Goal: Task Accomplishment & Management: Use online tool/utility

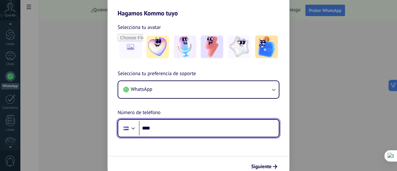
click at [175, 130] on input "****" at bounding box center [209, 128] width 140 height 14
type input "**********"
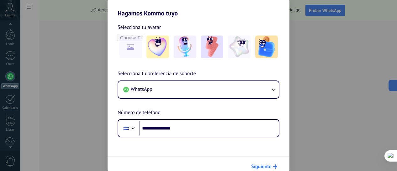
click at [259, 167] on span "Siguiente" at bounding box center [261, 166] width 20 height 4
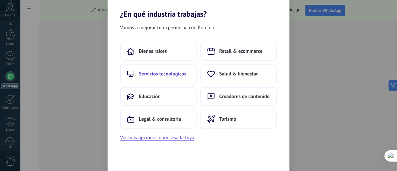
click at [162, 76] on span "Servicios tecnológicos" at bounding box center [162, 74] width 47 height 6
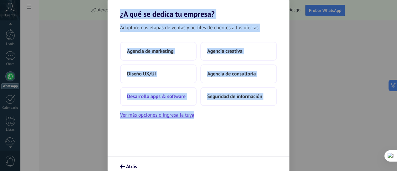
click at [186, 97] on button "Desarrollo apps & software" at bounding box center [158, 96] width 77 height 19
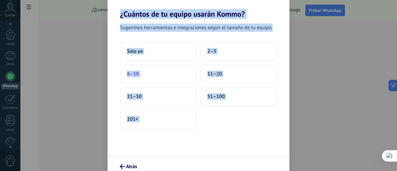
click at [169, 72] on button "6–10" at bounding box center [158, 73] width 77 height 19
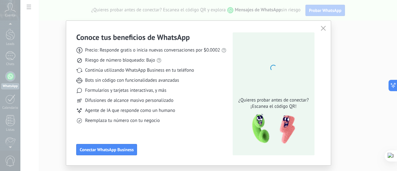
drag, startPoint x: 169, startPoint y: 72, endPoint x: 393, endPoint y: 109, distance: 227.0
click at [393, 109] on div "Conoce tus beneficios de WhatsApp Precio: Responde gratis o inicia nuevas conve…" at bounding box center [198, 85] width 397 height 171
click at [121, 149] on span "Conectar WhatsApp Business" at bounding box center [107, 149] width 54 height 4
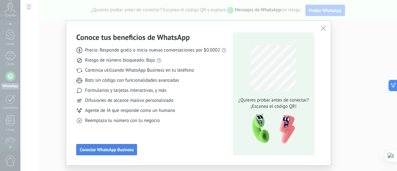
click at [121, 149] on span "Conectar WhatsApp Business" at bounding box center [107, 149] width 54 height 4
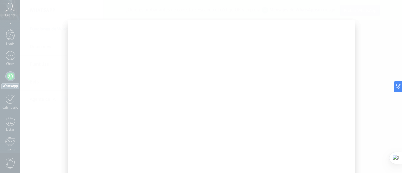
click at [183, 33] on div at bounding box center [211, 113] width 286 height 187
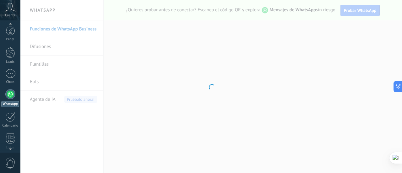
scroll to position [18, 0]
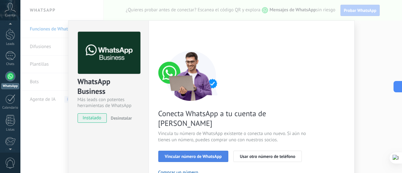
click at [207, 154] on span "Vincular número de WhatsApp" at bounding box center [193, 156] width 57 height 4
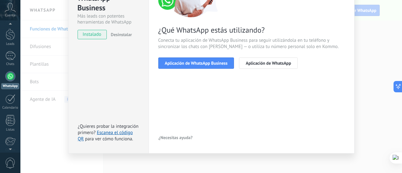
scroll to position [87, 0]
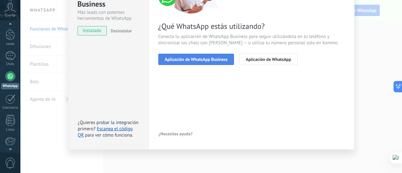
click at [203, 60] on span "Aplicación de WhatsApp Business" at bounding box center [196, 59] width 63 height 4
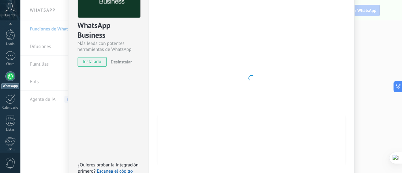
scroll to position [98, 0]
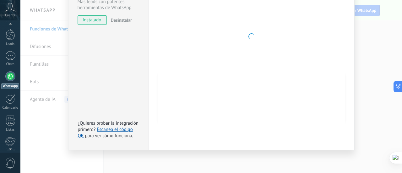
click at [112, 113] on div "WhatsApp Business Más leads con potentes herramientas de WhatsApp instalado Des…" at bounding box center [108, 37] width 80 height 228
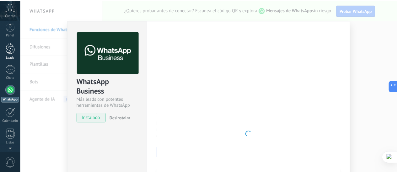
scroll to position [0, 0]
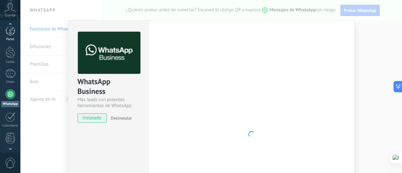
click at [13, 34] on div at bounding box center [10, 30] width 9 height 9
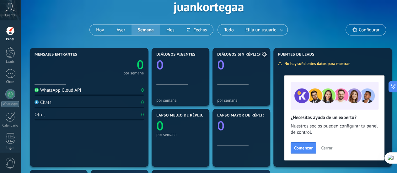
scroll to position [63, 0]
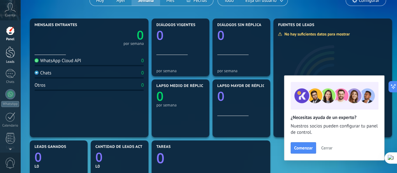
click at [14, 53] on div at bounding box center [10, 52] width 9 height 12
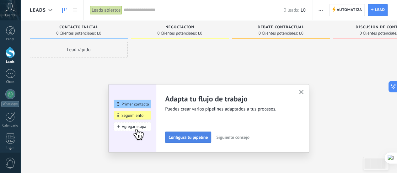
click at [194, 137] on span "Configura tu pipeline" at bounding box center [187, 137] width 39 height 4
click at [194, 137] on div "Leads Entrantes Solicitudes: 0 0 0 0 0 0 0 0 0 Contacto inicial 0 Clientes pote…" at bounding box center [235, 94] width 410 height 148
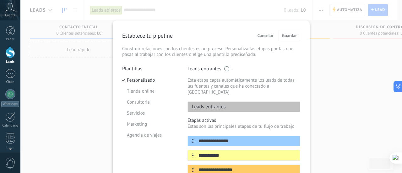
click at [266, 34] on span "Cancelar" at bounding box center [265, 35] width 16 height 4
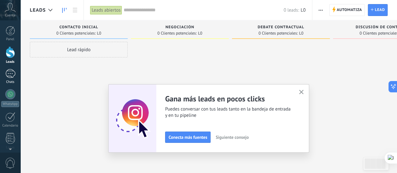
click at [12, 77] on div at bounding box center [10, 73] width 10 height 9
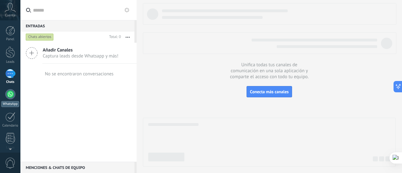
click at [8, 95] on div at bounding box center [10, 94] width 10 height 10
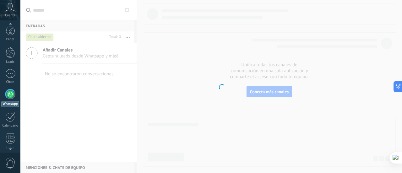
scroll to position [18, 0]
